Goal: Use online tool/utility: Utilize a website feature to perform a specific function

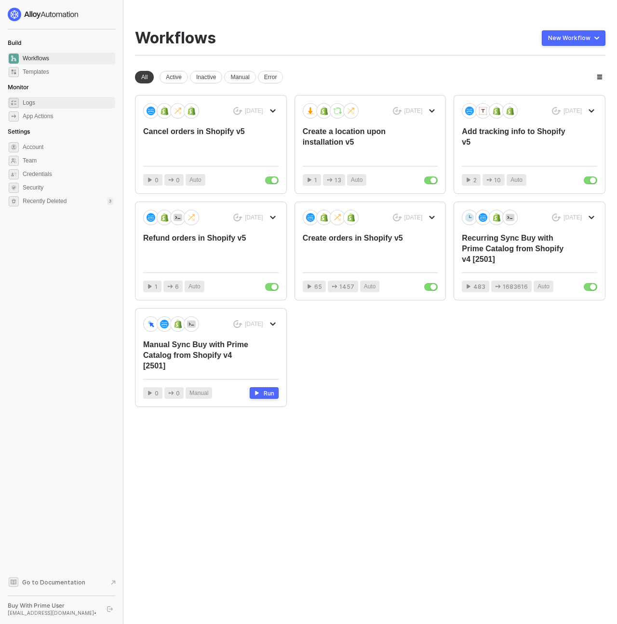
click at [30, 105] on span "Logs" at bounding box center [68, 103] width 91 height 12
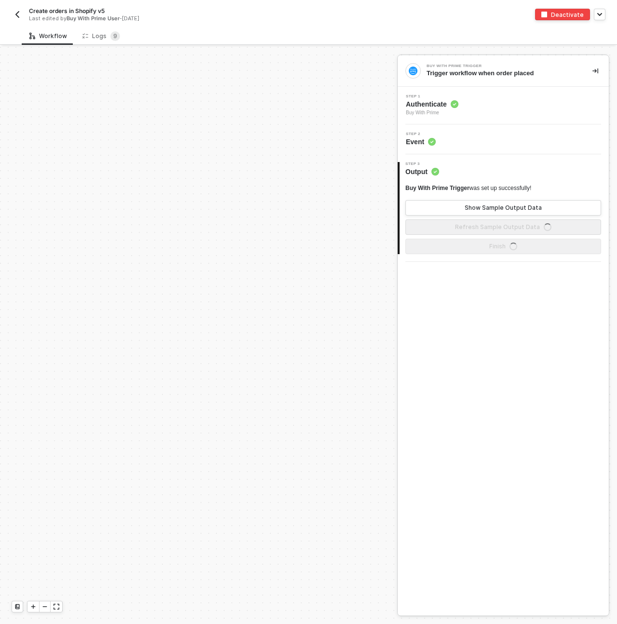
scroll to position [457, 0]
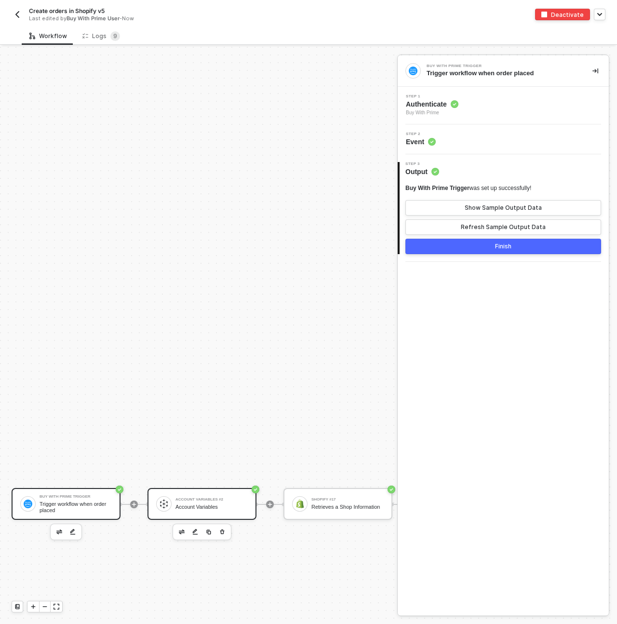
click at [213, 511] on div "Account Variables #2 Account Variables" at bounding box center [212, 504] width 72 height 18
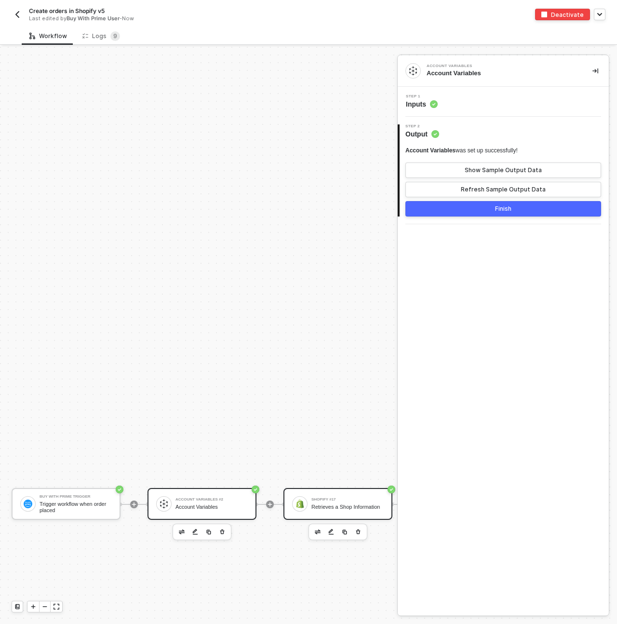
click at [321, 507] on div "Retrieves a Shop Information" at bounding box center [348, 507] width 72 height 6
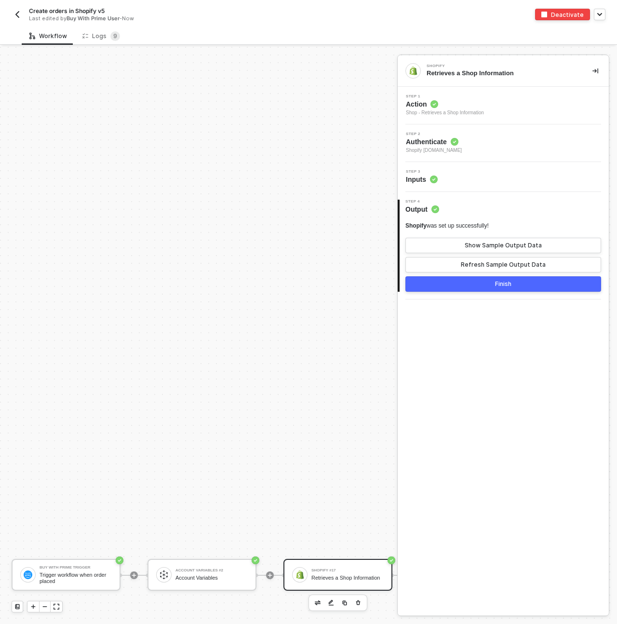
scroll to position [814, 0]
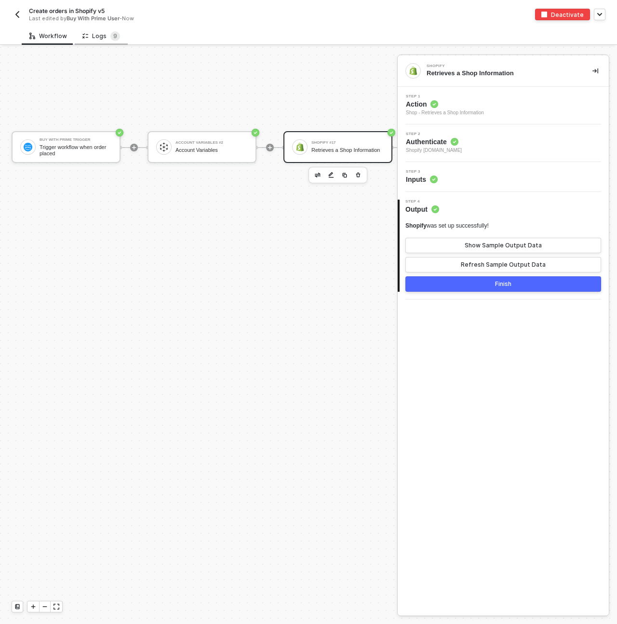
click at [97, 34] on div "Logs 9" at bounding box center [101, 36] width 38 height 10
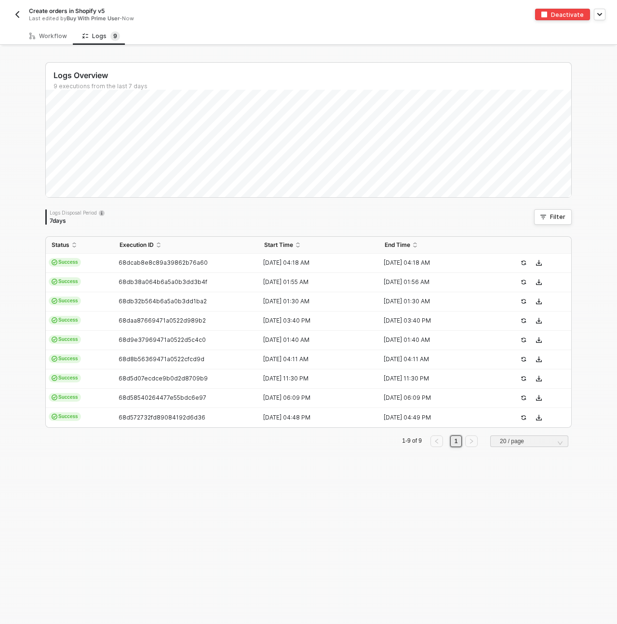
click at [21, 14] on img "button" at bounding box center [18, 15] width 8 height 8
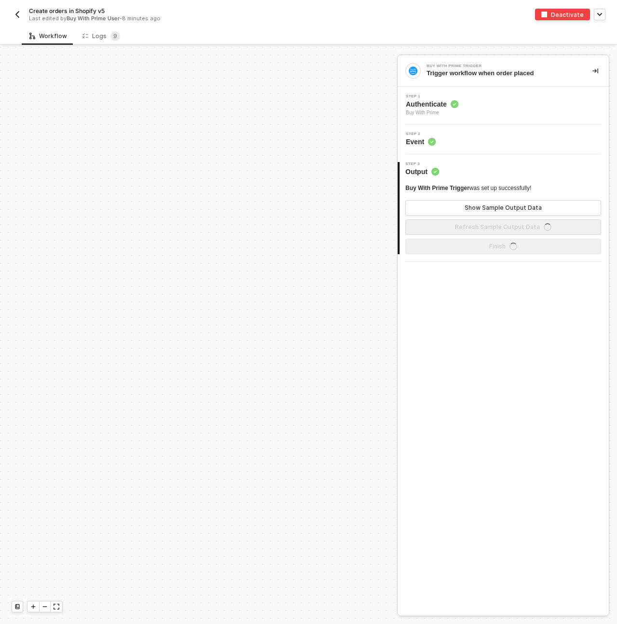
scroll to position [457, 0]
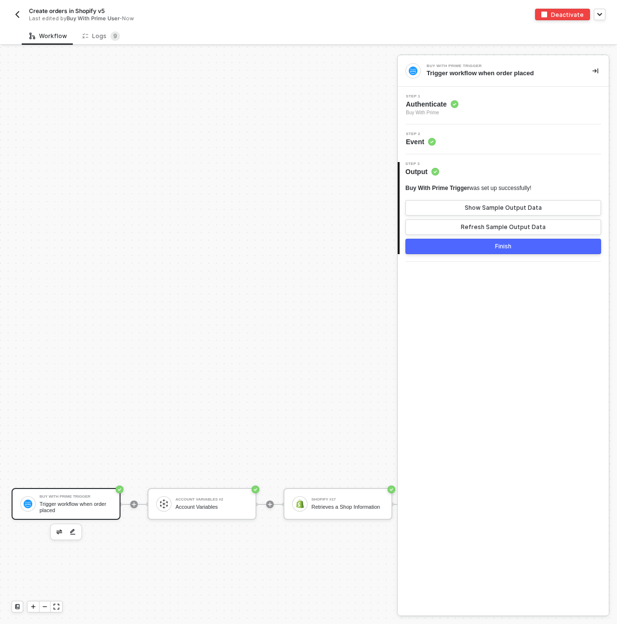
click at [501, 74] on div "Trigger workflow when order placed" at bounding box center [502, 73] width 150 height 9
click at [17, 17] on img "button" at bounding box center [18, 15] width 8 height 8
